Goal: Task Accomplishment & Management: Manage account settings

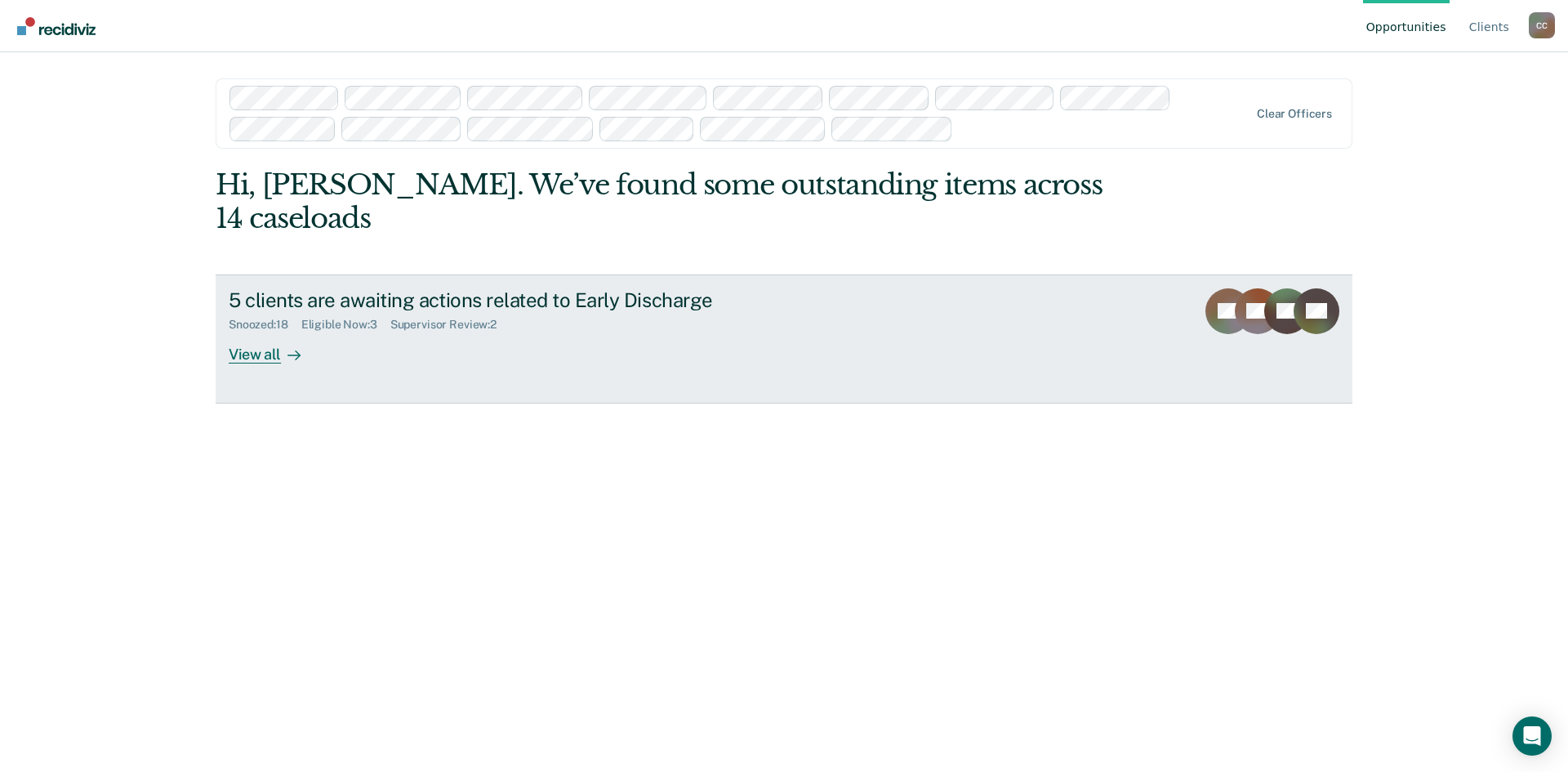
click at [257, 356] on div "View all" at bounding box center [274, 348] width 92 height 32
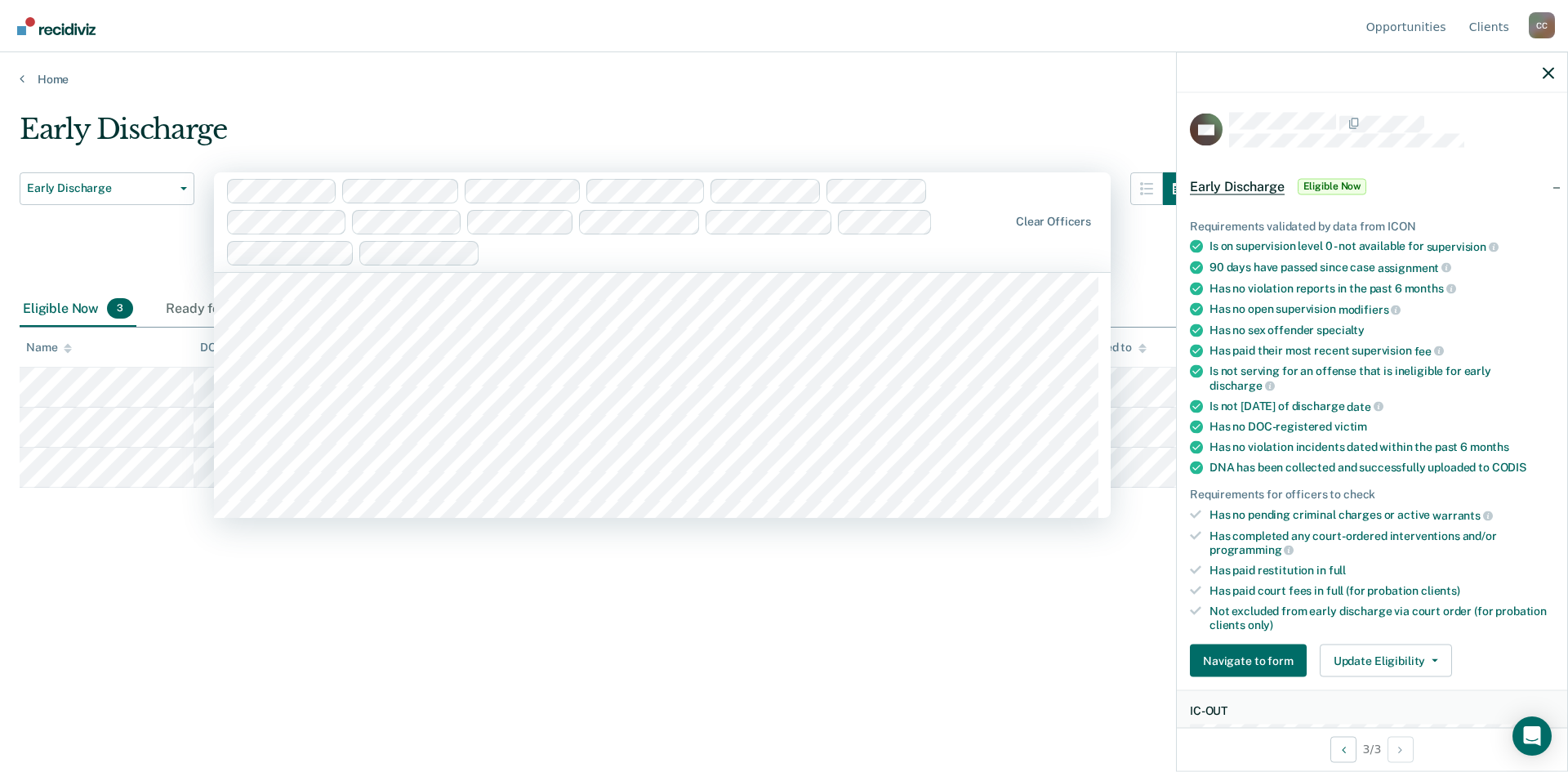
scroll to position [6209, 0]
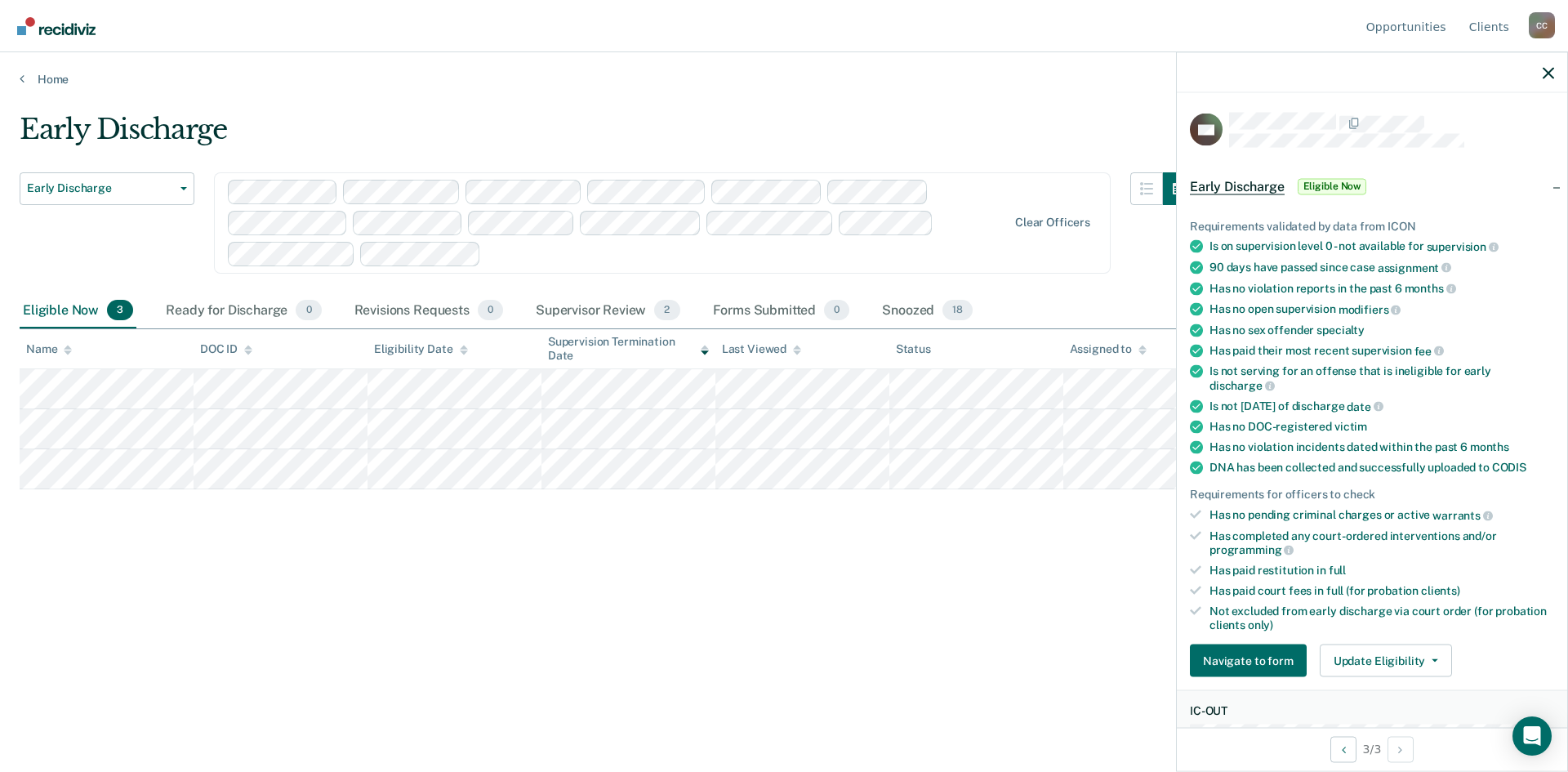
click at [730, 588] on div "Early Discharge Early Discharge Early Discharge Clear officers Eligible Now 3 R…" at bounding box center [784, 381] width 1529 height 537
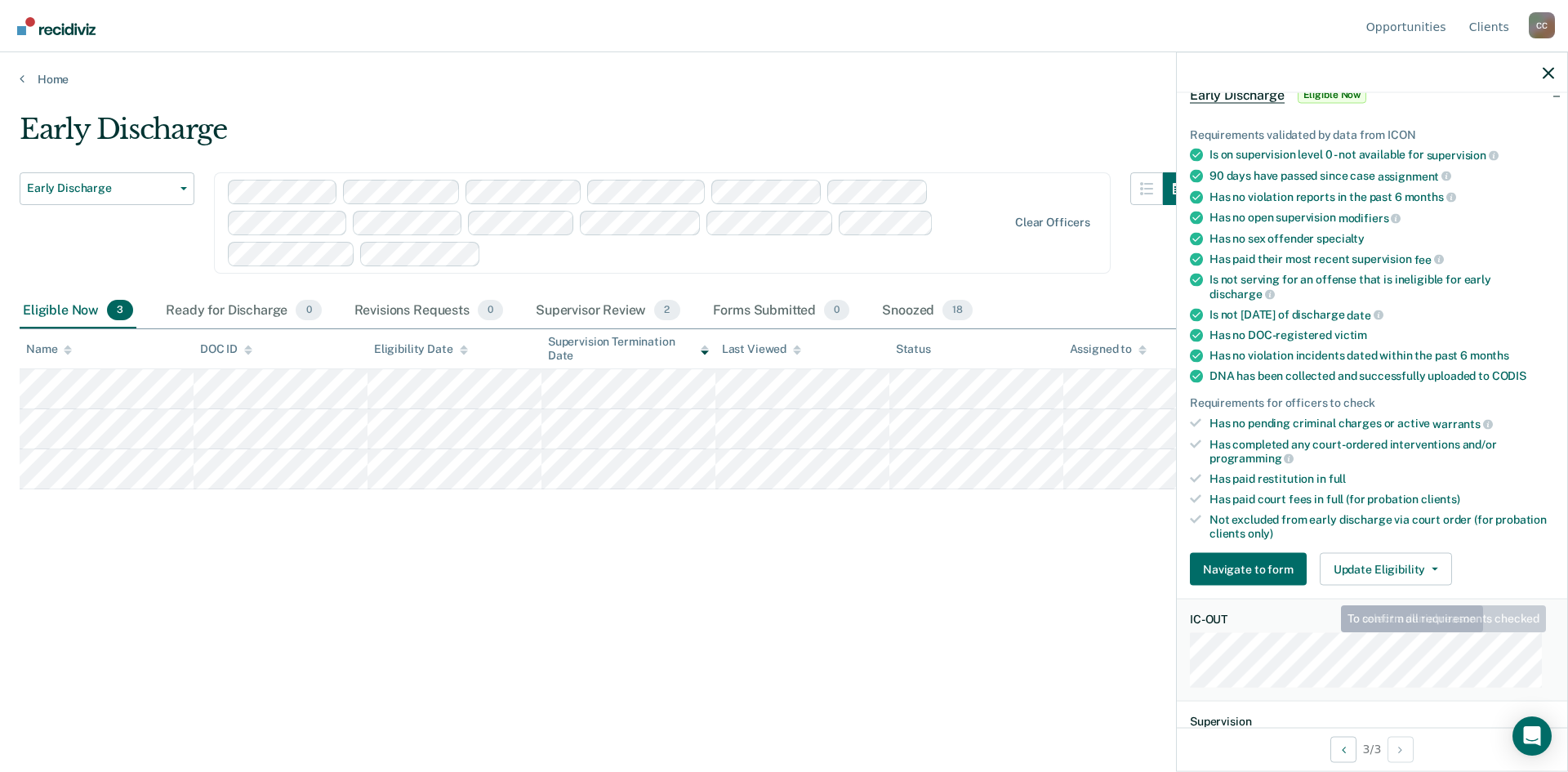
scroll to position [0, 0]
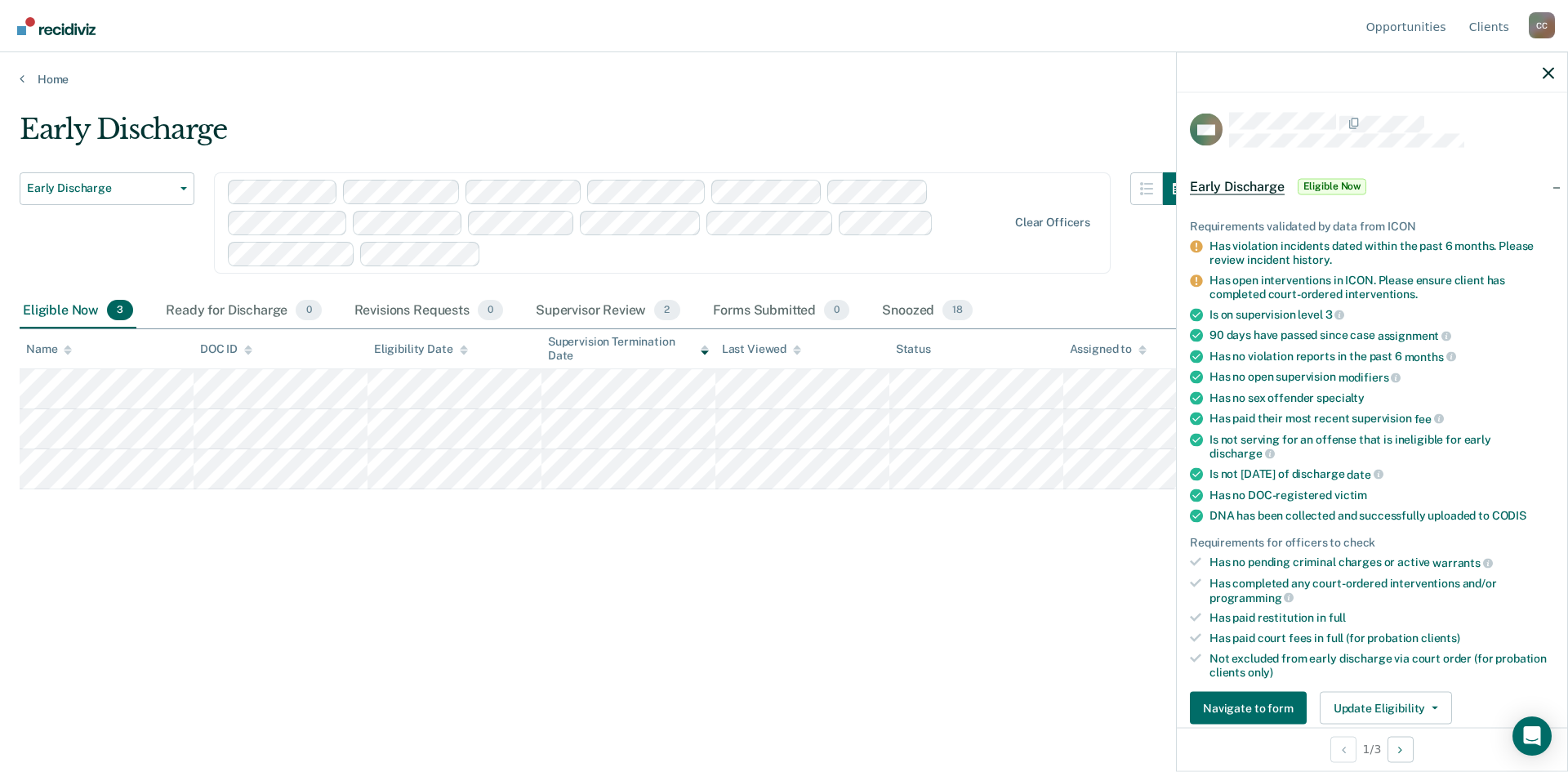
click at [1005, 132] on div "Early Discharge" at bounding box center [607, 136] width 1176 height 46
click at [1547, 71] on icon "button" at bounding box center [1548, 73] width 12 height 12
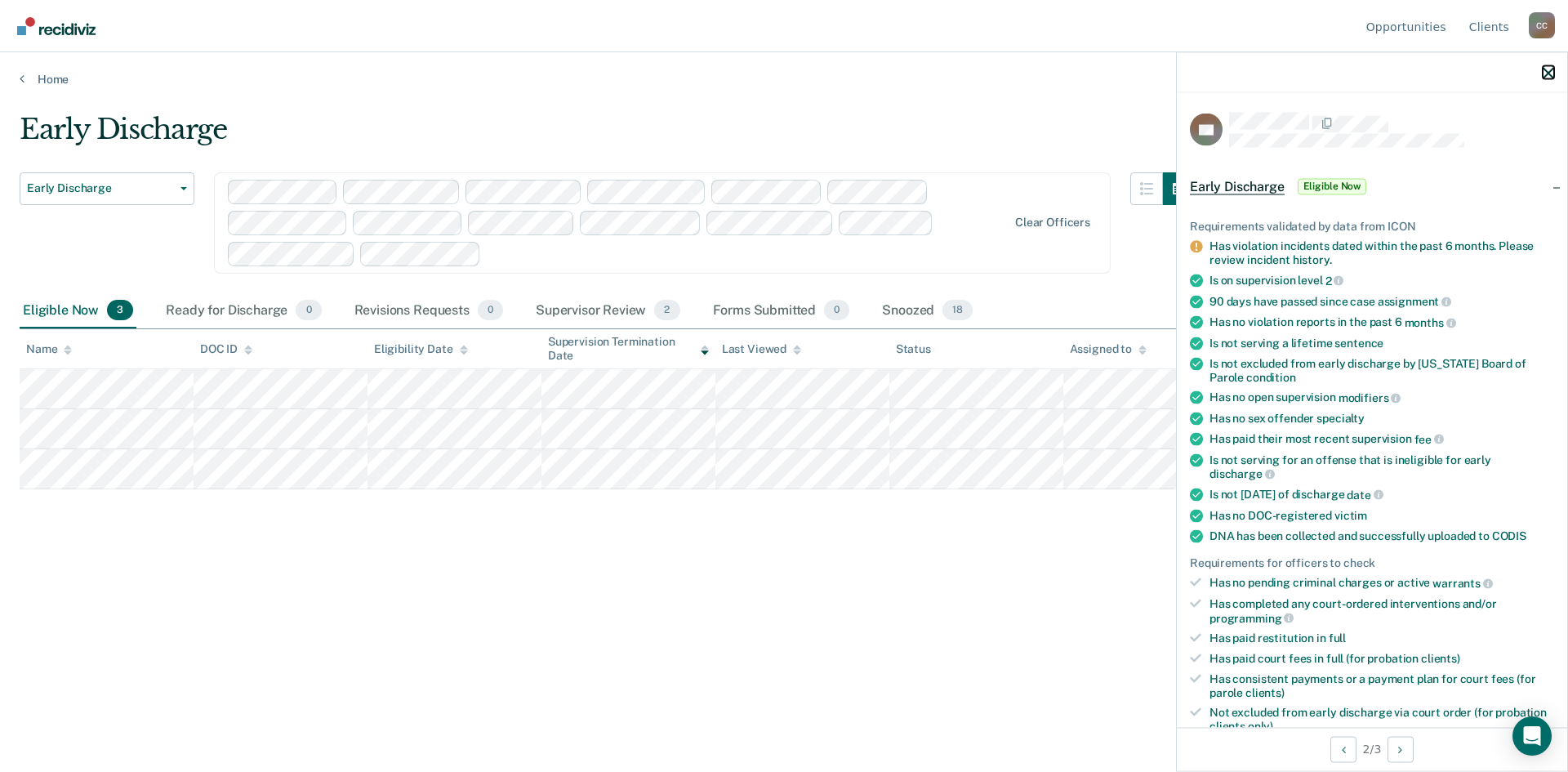
click at [1545, 70] on icon "button" at bounding box center [1548, 73] width 12 height 12
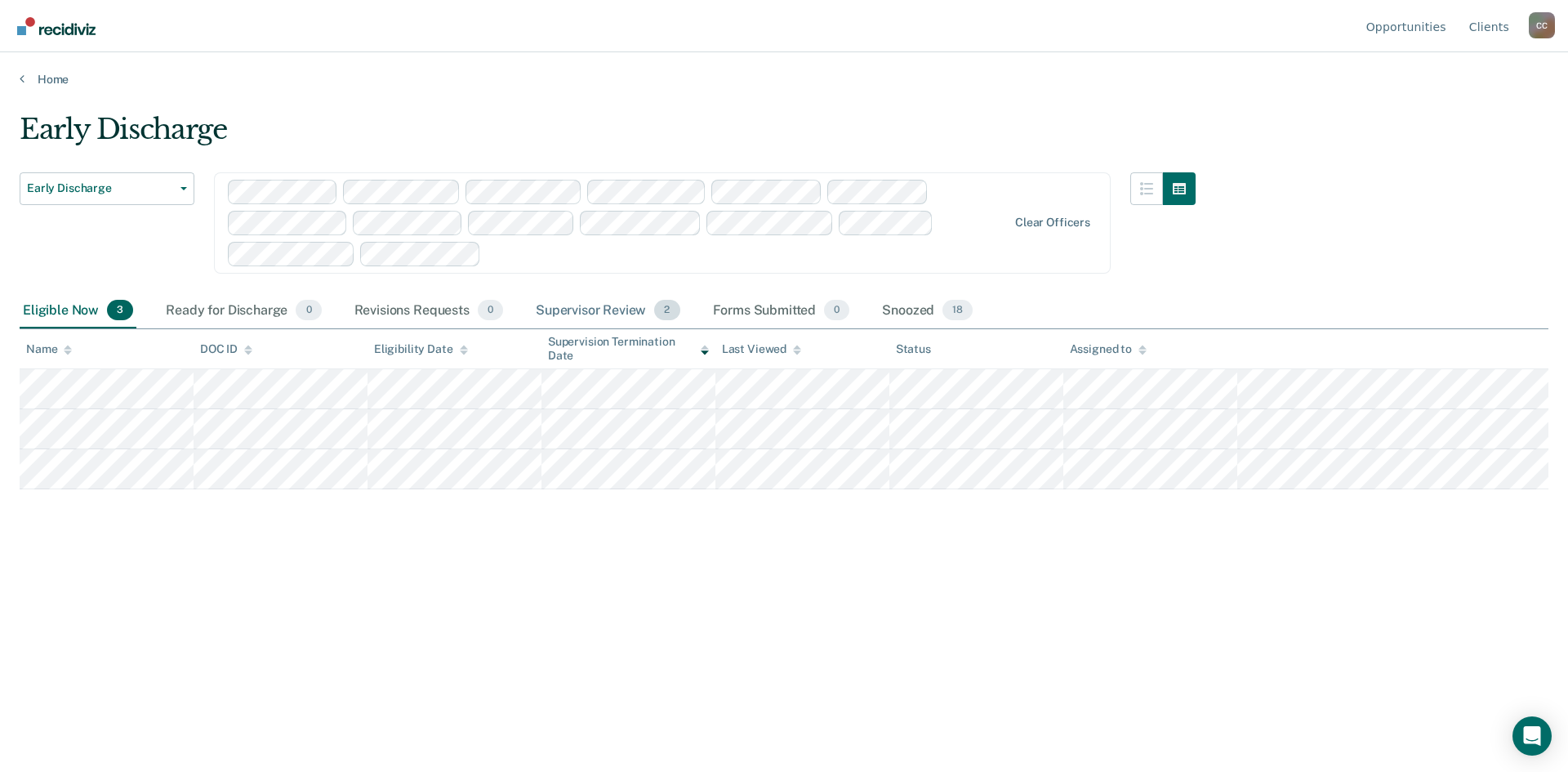
click at [663, 311] on span "2" at bounding box center [667, 311] width 26 height 22
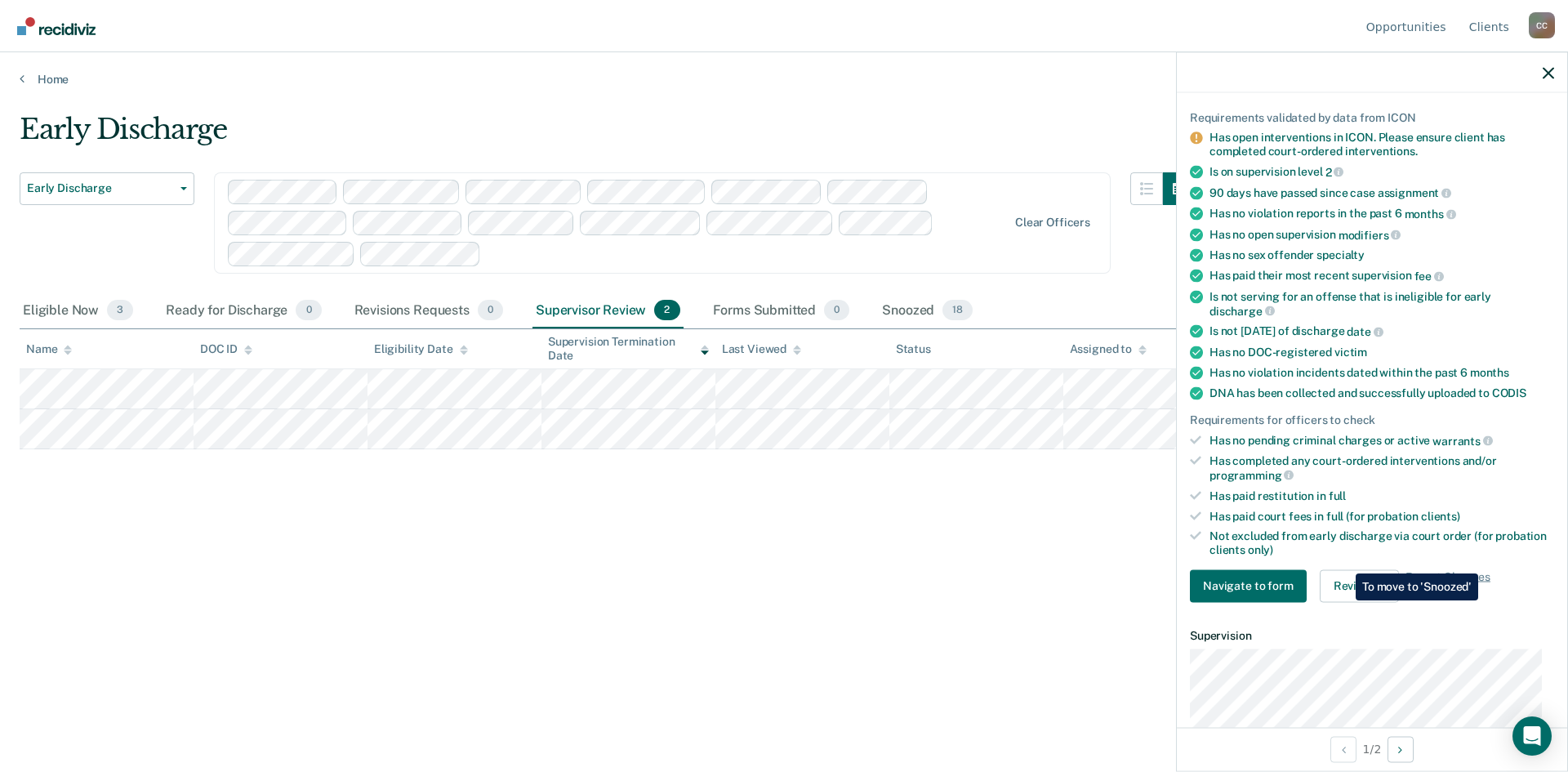
scroll to position [84, 0]
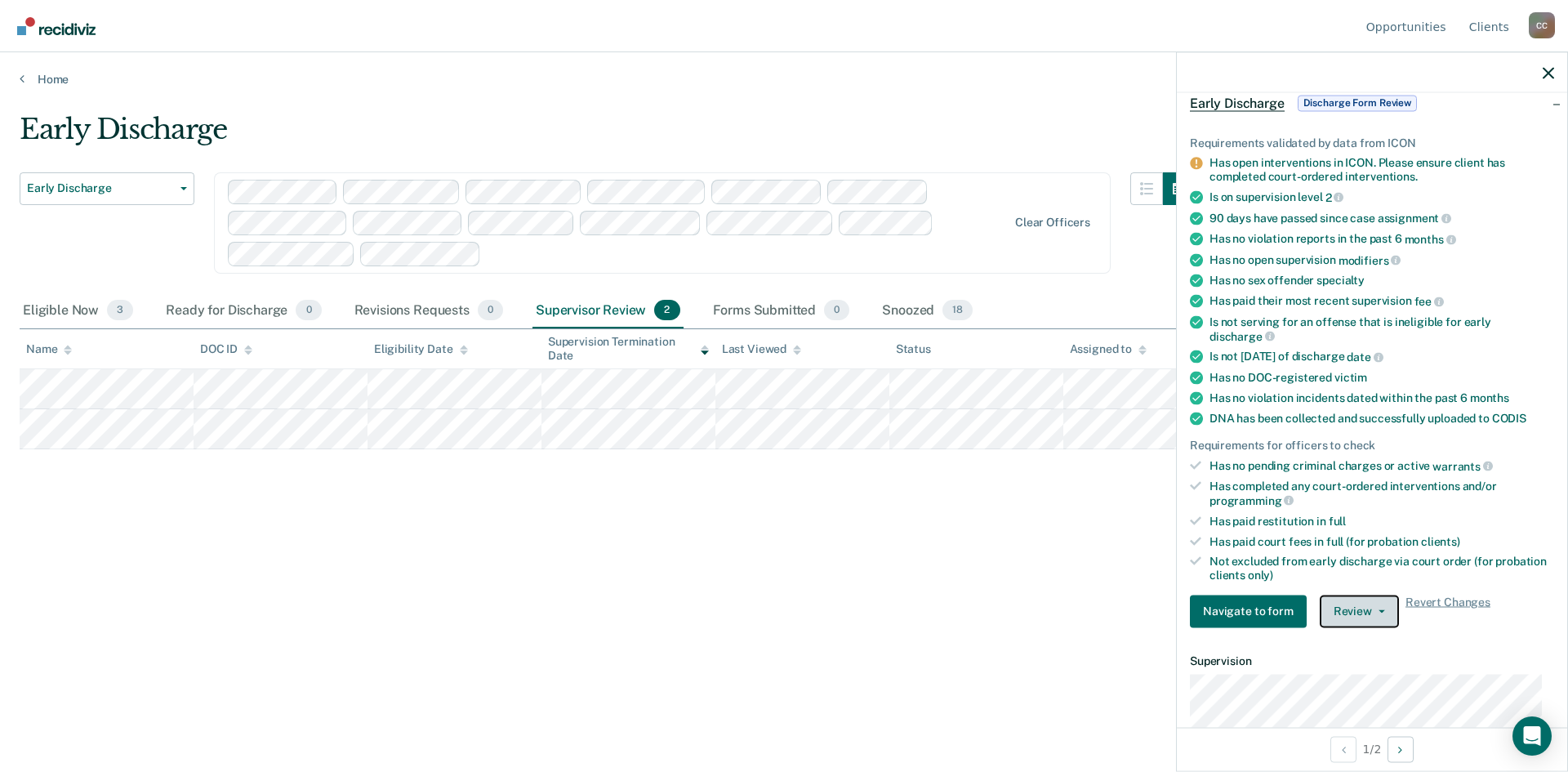
click at [1376, 608] on button "Review" at bounding box center [1359, 611] width 79 height 32
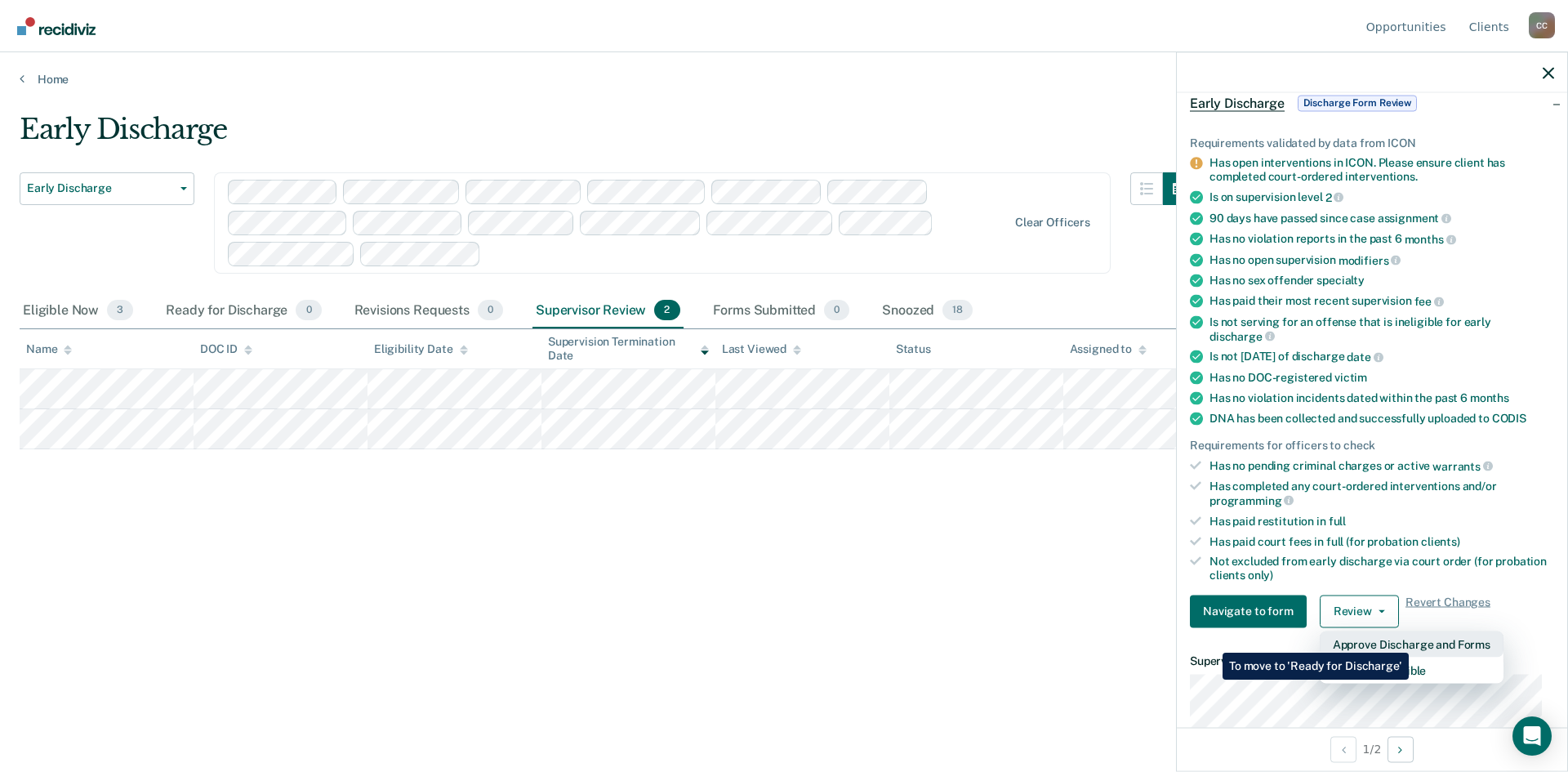
click at [1409, 641] on button "Approve Discharge and Forms" at bounding box center [1411, 644] width 184 height 27
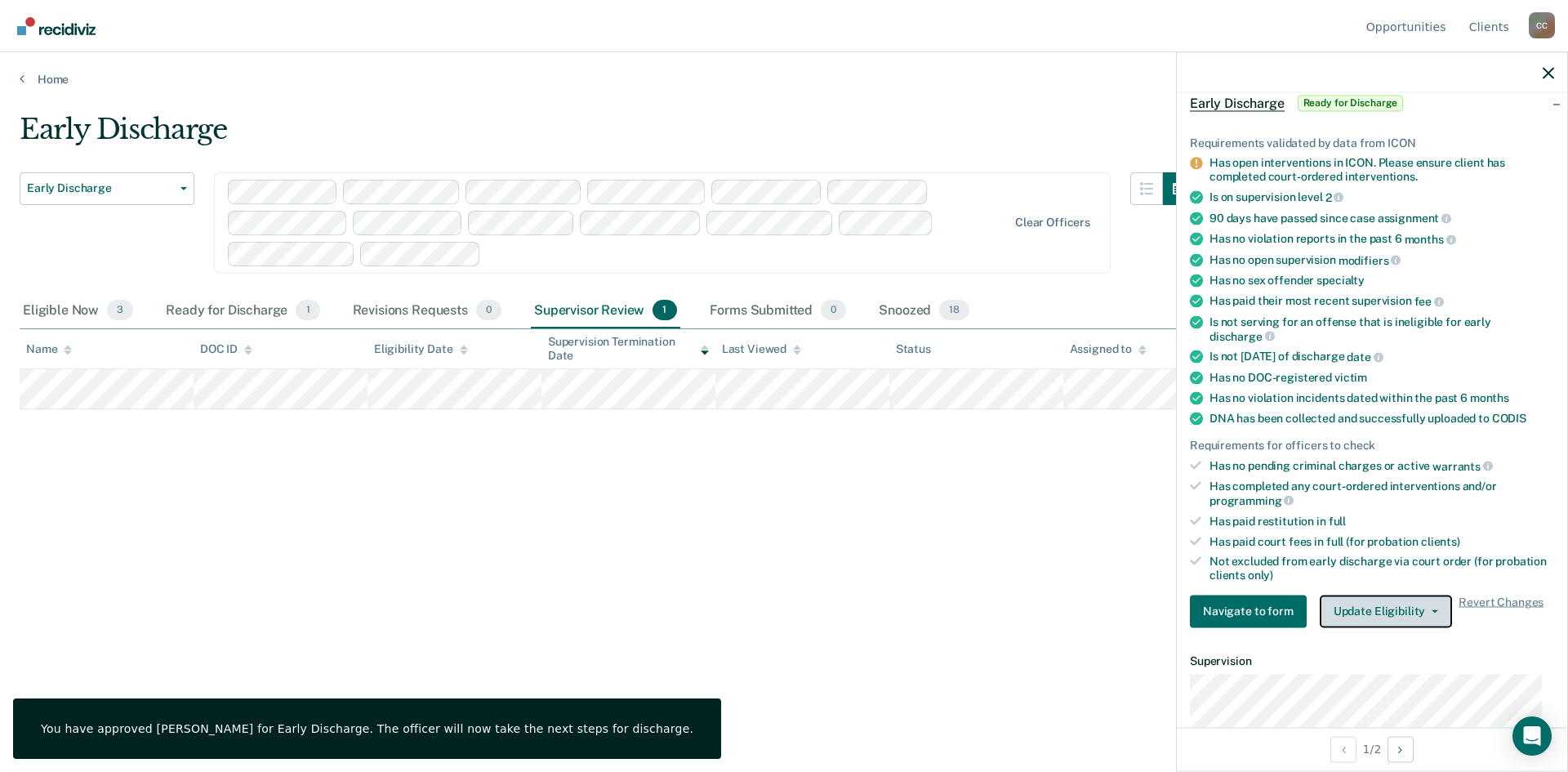
click at [1432, 610] on icon "button" at bounding box center [1435, 611] width 7 height 3
click at [1479, 603] on span "Revert Changes" at bounding box center [1501, 611] width 85 height 32
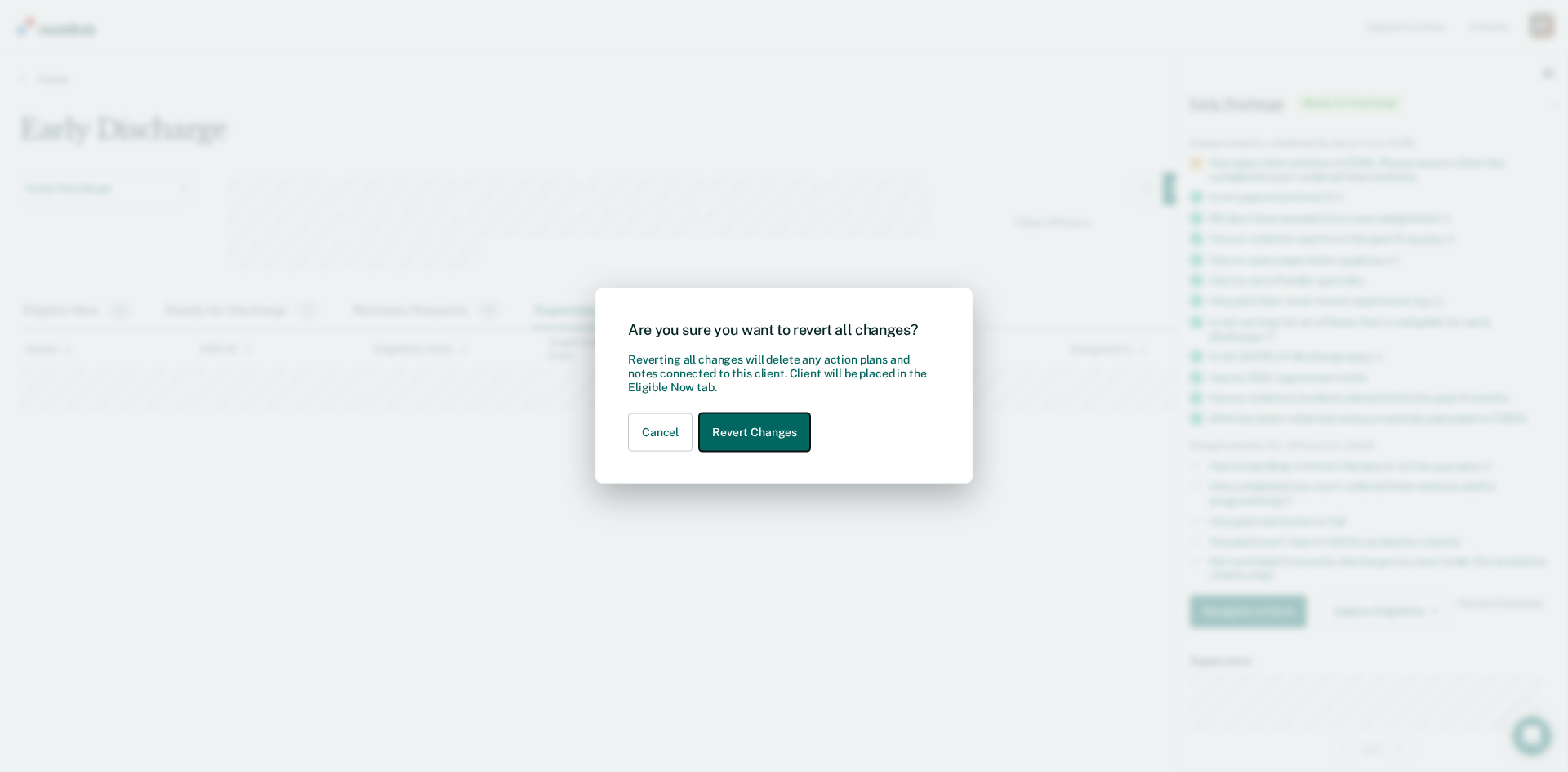
click at [773, 431] on button "Revert Changes" at bounding box center [754, 432] width 111 height 38
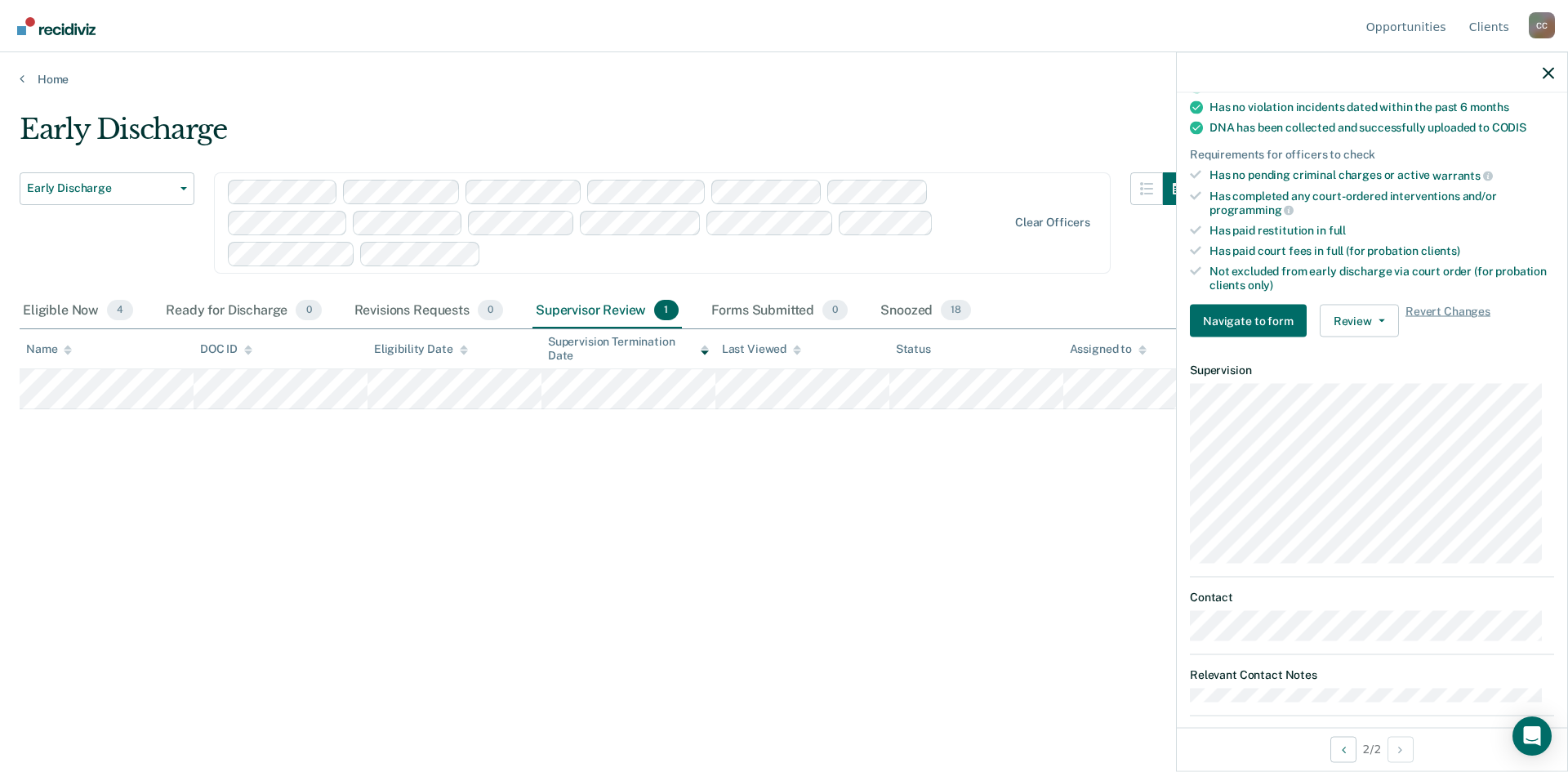
scroll to position [359, 0]
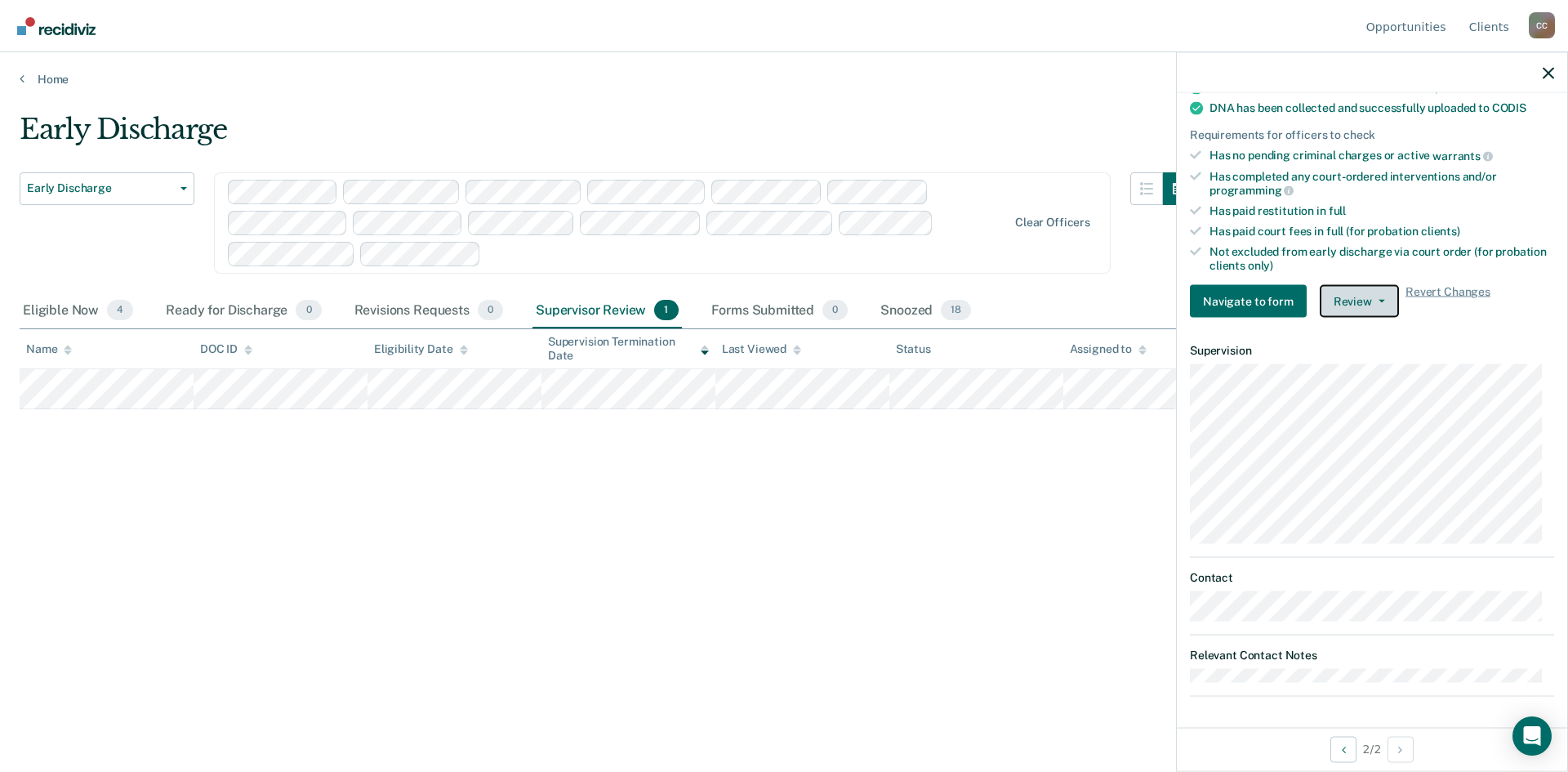
click at [1385, 291] on button "Review" at bounding box center [1359, 301] width 79 height 32
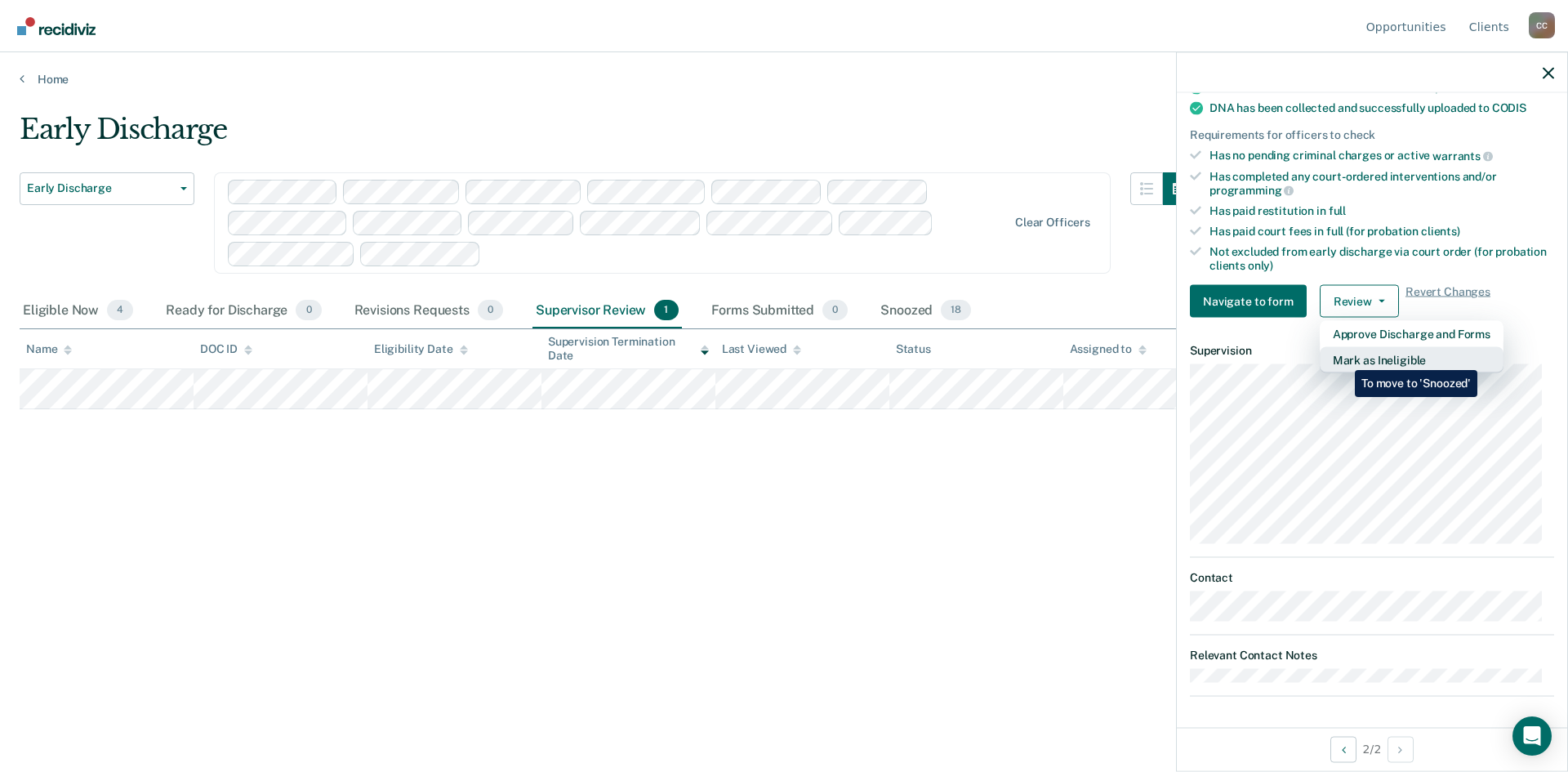
click at [1343, 357] on button "Mark as Ineligible" at bounding box center [1411, 360] width 184 height 27
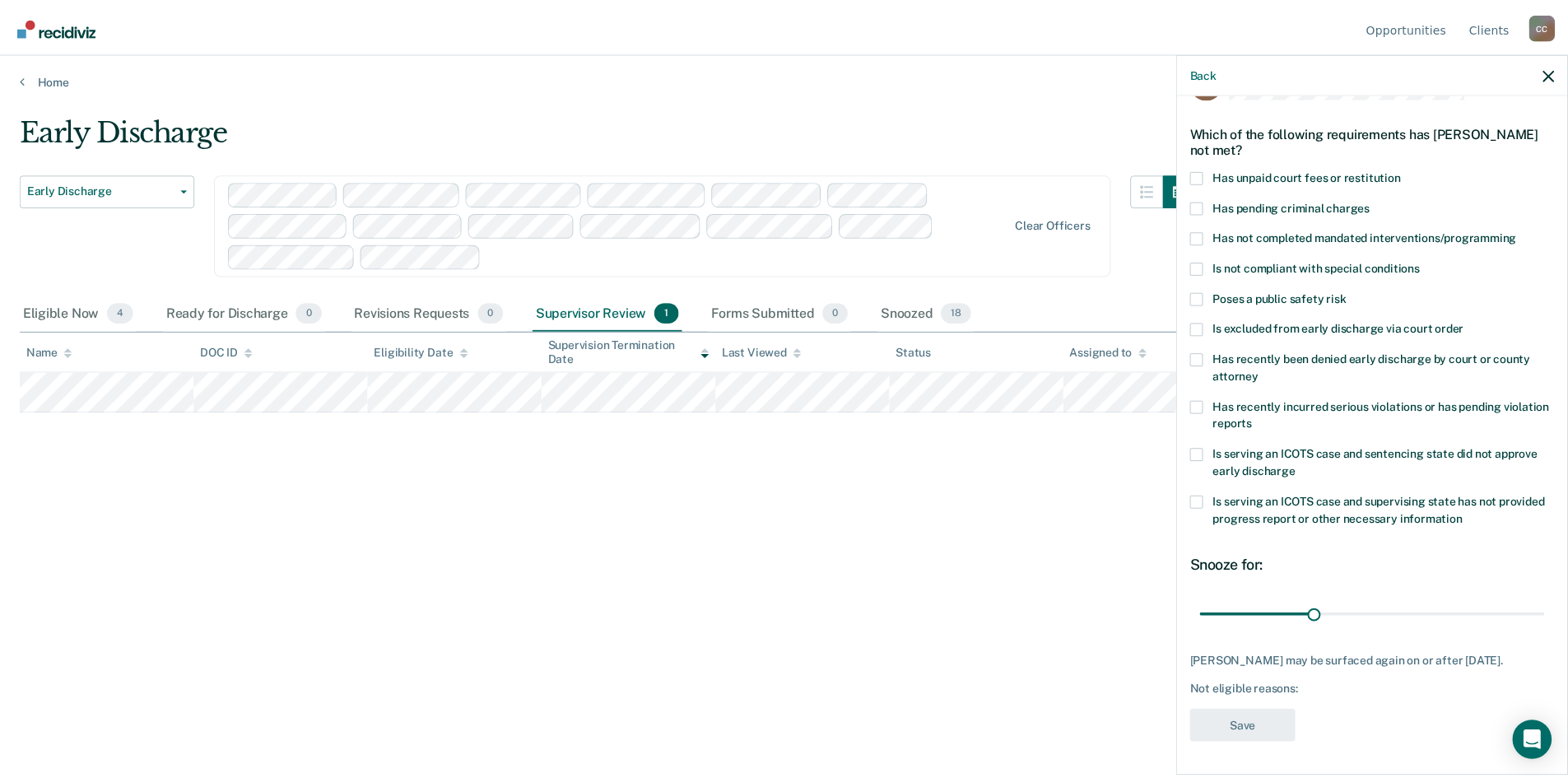
scroll to position [62, 0]
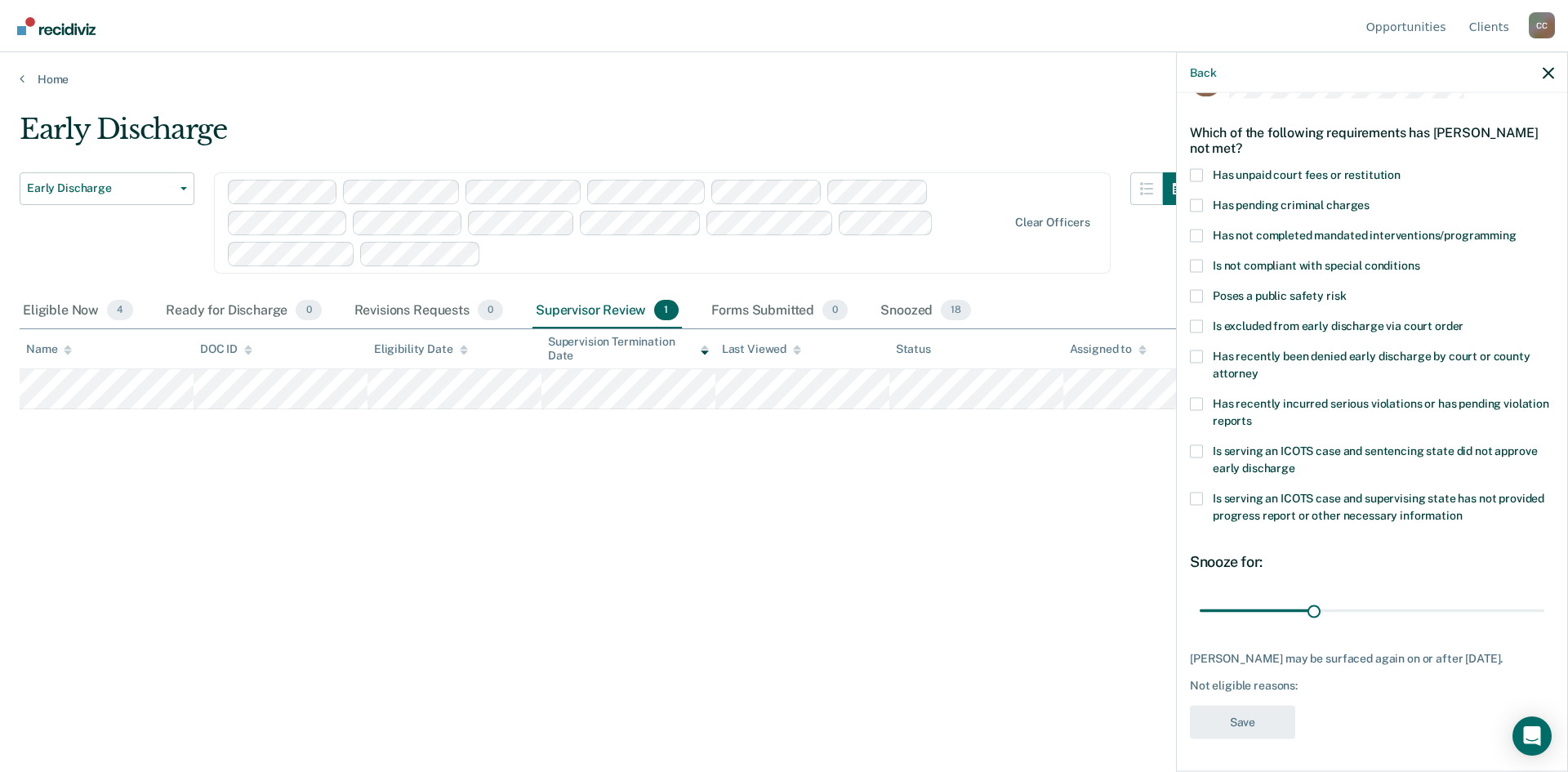
click at [857, 545] on div "Early Discharge Early Discharge Early Discharge Clear officers Eligible Now 4 R…" at bounding box center [784, 381] width 1529 height 537
click at [1021, 609] on div "Early Discharge Early Discharge Early Discharge Clear officers Eligible Now 4 R…" at bounding box center [784, 381] width 1529 height 537
click at [1549, 67] on icon "button" at bounding box center [1548, 73] width 12 height 12
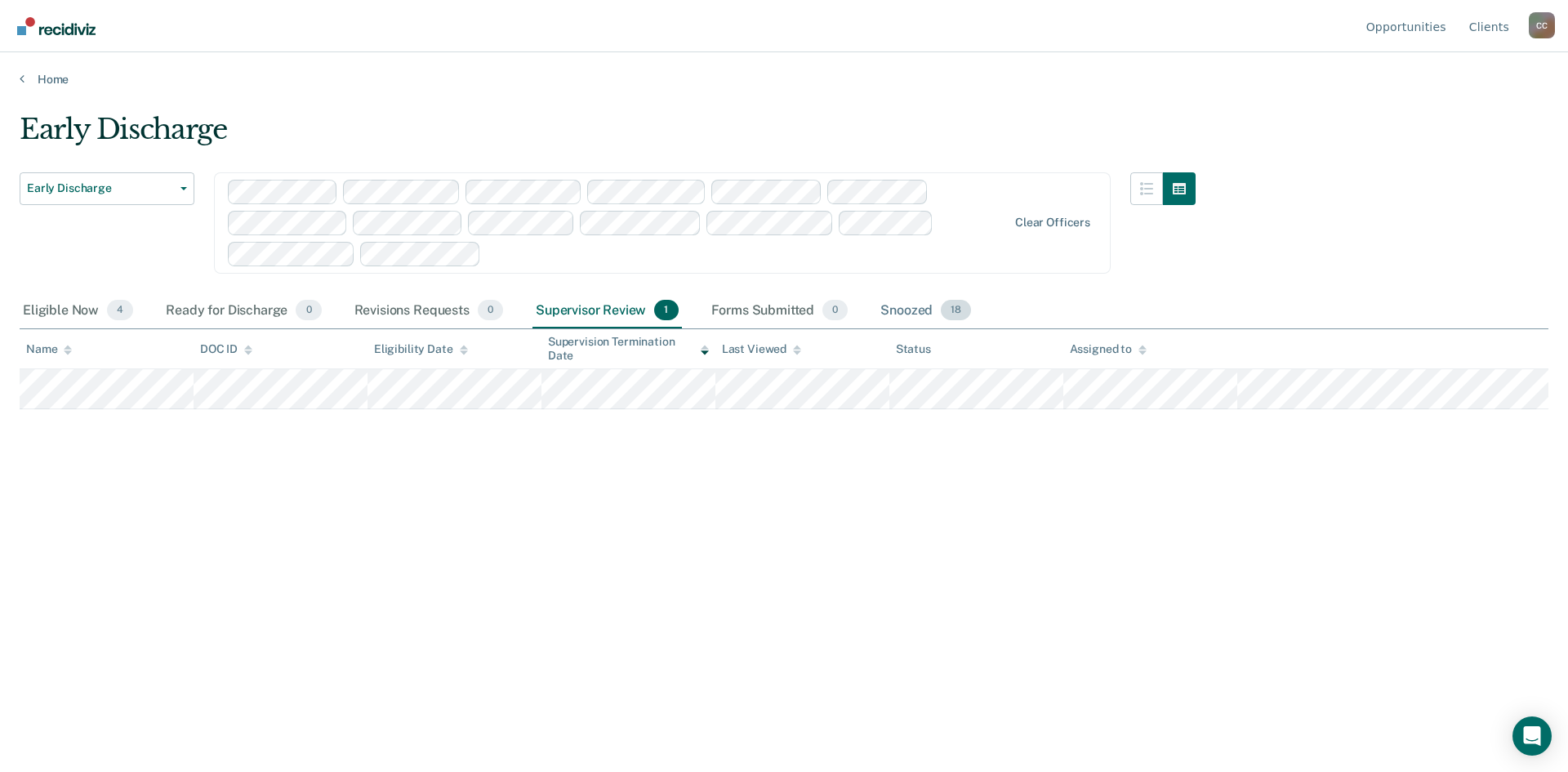
click at [920, 310] on div "Snoozed 18" at bounding box center [925, 311] width 97 height 36
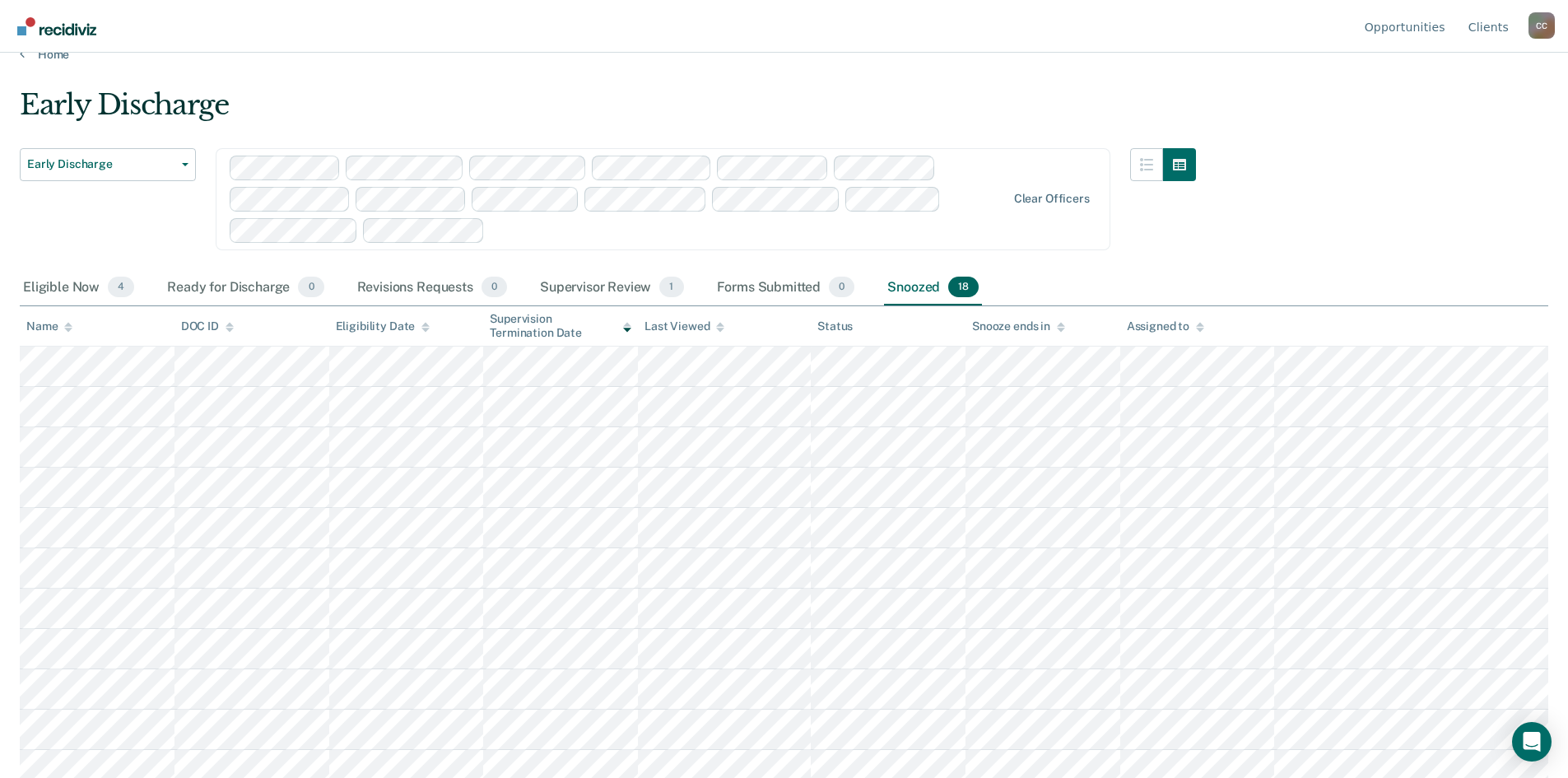
scroll to position [0, 0]
